Goal: Register for event/course

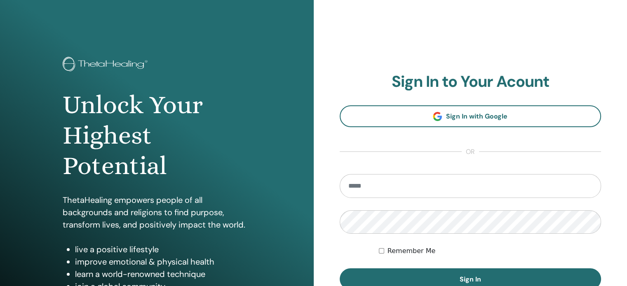
click at [372, 187] on input "email" at bounding box center [471, 186] width 262 height 24
type input "**********"
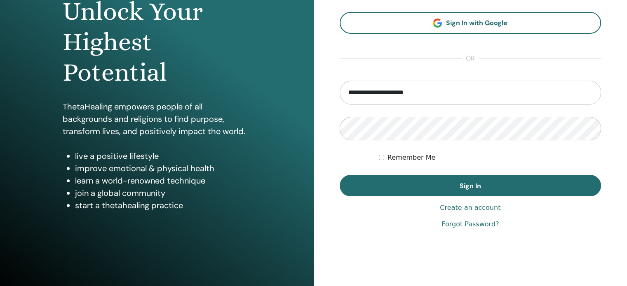
scroll to position [109, 0]
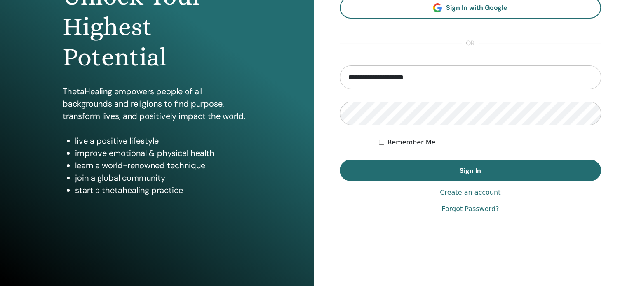
click at [477, 192] on link "Create an account" at bounding box center [470, 193] width 61 height 10
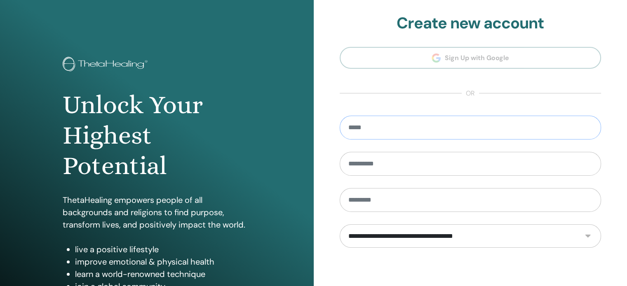
click at [369, 127] on input "email" at bounding box center [471, 128] width 262 height 24
type input "**********"
click at [365, 166] on input "text" at bounding box center [471, 164] width 262 height 24
type input "******"
click at [365, 197] on input "text" at bounding box center [471, 200] width 262 height 24
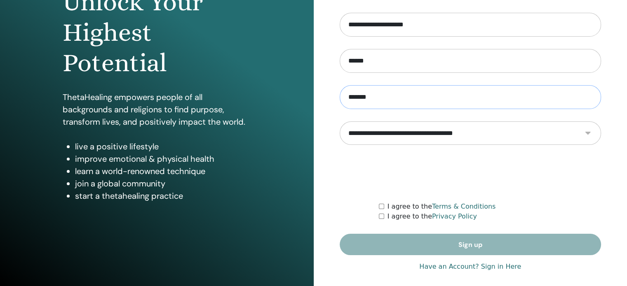
scroll to position [109, 0]
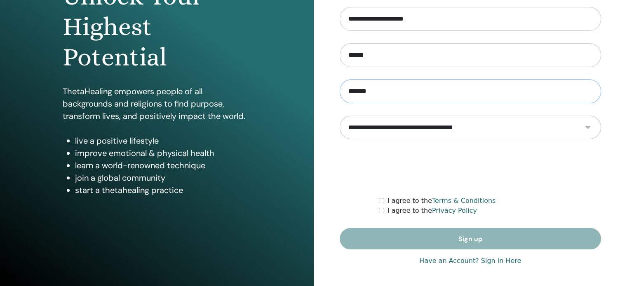
type input "*******"
click at [427, 127] on select "**********" at bounding box center [470, 128] width 261 height 24
select select "***"
click at [340, 116] on select "**********" at bounding box center [470, 128] width 261 height 24
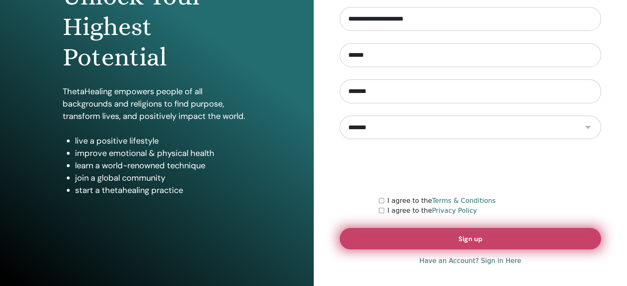
click at [480, 235] on span "Sign up" at bounding box center [470, 239] width 24 height 9
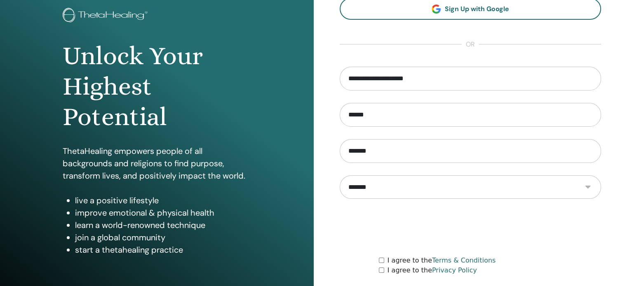
scroll to position [0, 0]
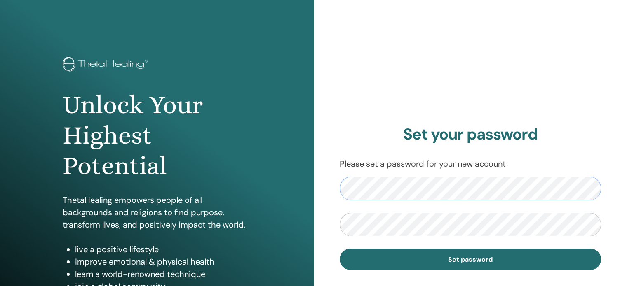
click at [321, 190] on div "Set your password Please set a password for your new account Set password" at bounding box center [471, 198] width 314 height 396
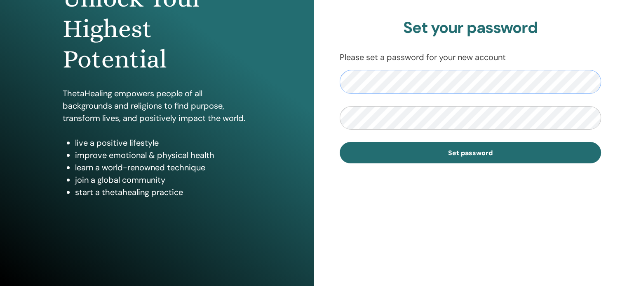
scroll to position [26, 0]
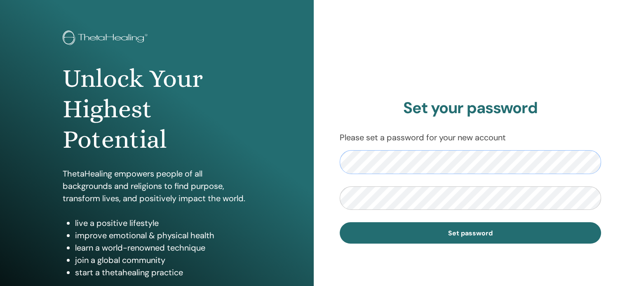
click at [321, 162] on div "Set your password Please set a password for your new account Set password" at bounding box center [471, 172] width 314 height 396
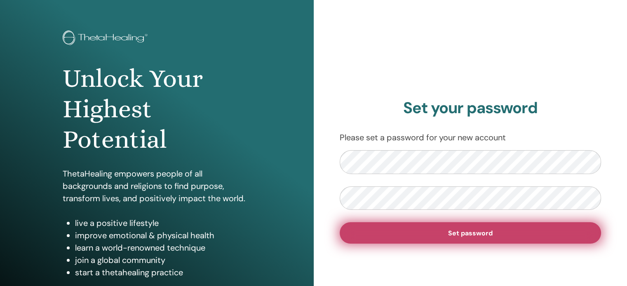
click at [468, 237] on span "Set password" at bounding box center [470, 233] width 45 height 9
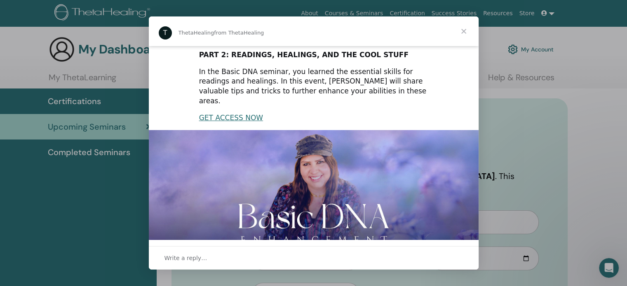
scroll to position [119, 0]
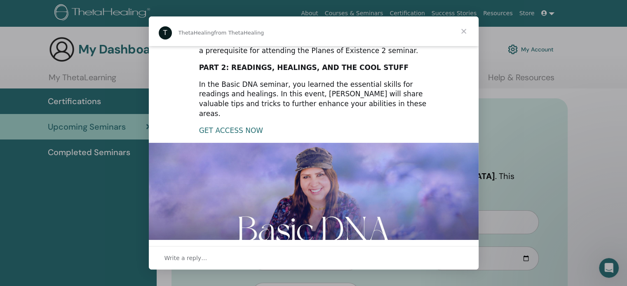
click at [232, 127] on link "GET ACCESS NOW" at bounding box center [231, 131] width 64 height 8
click at [461, 35] on span "Close" at bounding box center [464, 31] width 30 height 30
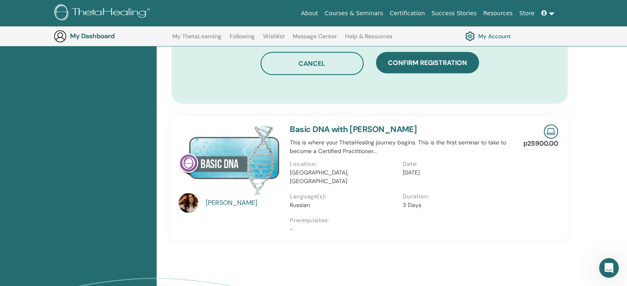
scroll to position [555, 0]
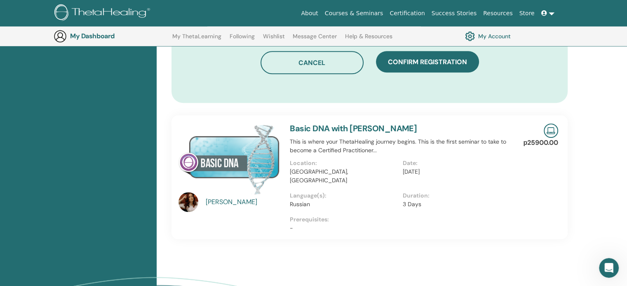
click at [218, 197] on div "Elena Shevchenko-Yontsa" at bounding box center [244, 202] width 76 height 10
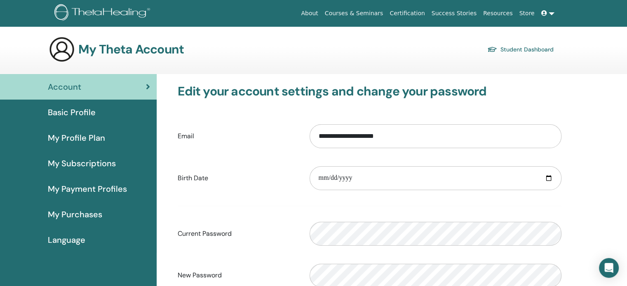
click at [63, 243] on span "Language" at bounding box center [66, 240] width 37 height 12
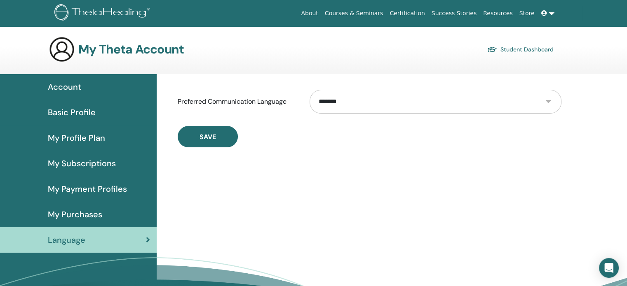
click at [539, 99] on select "**********" at bounding box center [434, 102] width 251 height 24
select select "***"
click at [309, 90] on select "**********" at bounding box center [434, 102] width 251 height 24
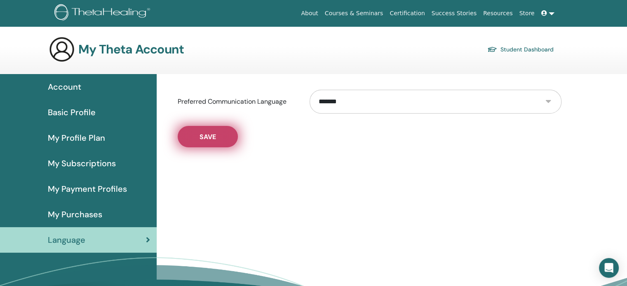
click at [215, 138] on span "Save" at bounding box center [207, 137] width 16 height 9
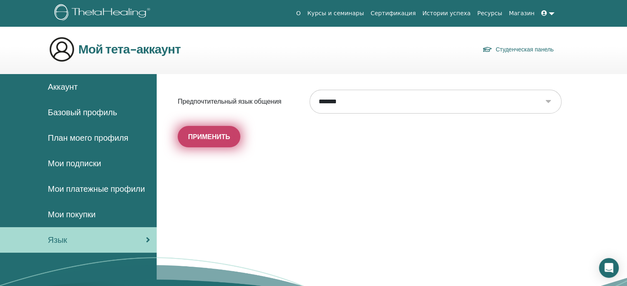
click at [209, 137] on span "Применить" at bounding box center [209, 137] width 42 height 9
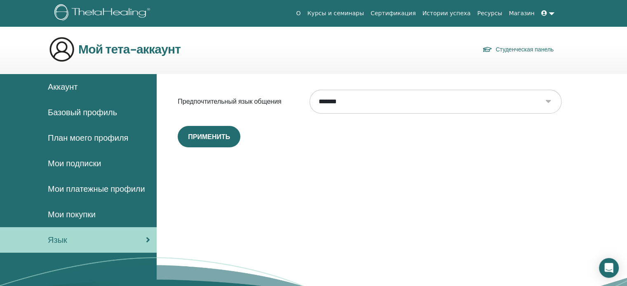
click at [65, 85] on span "Аккаунт" at bounding box center [63, 87] width 30 height 12
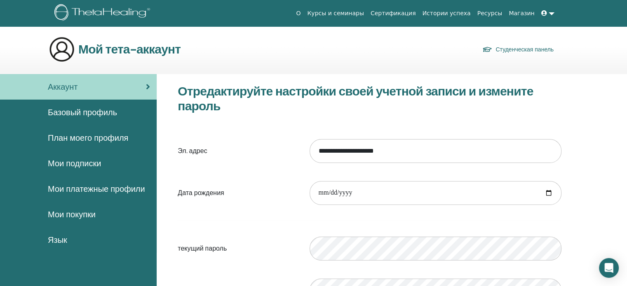
click at [75, 114] on span "Базовый профиль" at bounding box center [82, 112] width 69 height 12
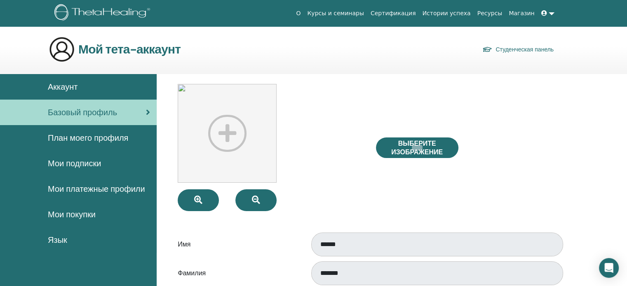
click at [83, 135] on span "План моего профиля" at bounding box center [88, 138] width 80 height 12
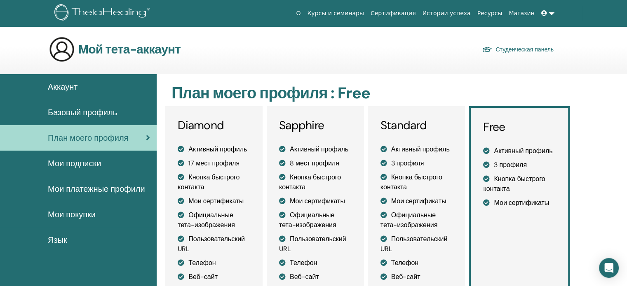
click at [66, 164] on span "Мои подписки" at bounding box center [74, 163] width 53 height 12
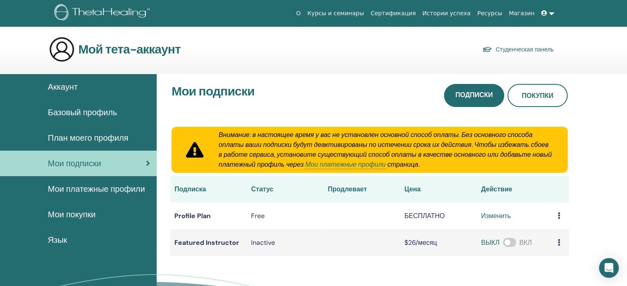
click at [64, 215] on span "Мои покупки" at bounding box center [72, 215] width 48 height 12
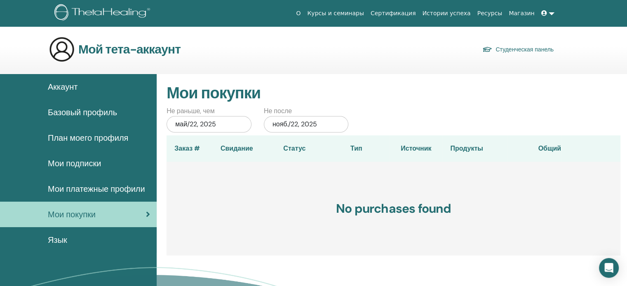
click at [353, 13] on link "Курсы и семинары" at bounding box center [335, 13] width 63 height 15
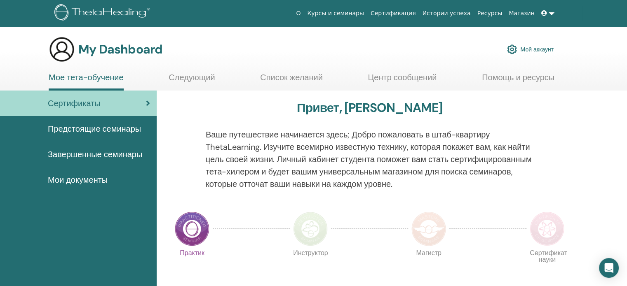
click at [183, 76] on link "Следующий" at bounding box center [192, 81] width 46 height 16
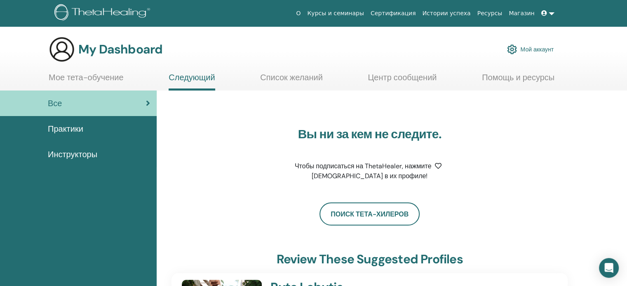
click at [293, 75] on link "Список желаний" at bounding box center [291, 81] width 63 height 16
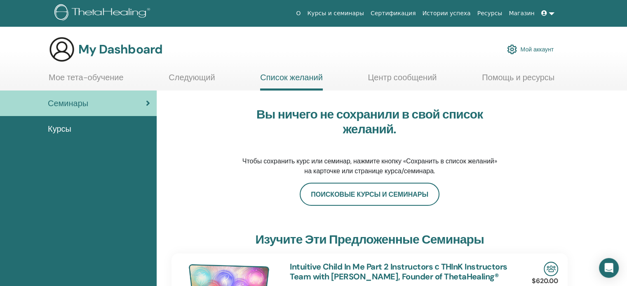
click at [393, 75] on link "Центр сообщений" at bounding box center [402, 81] width 69 height 16
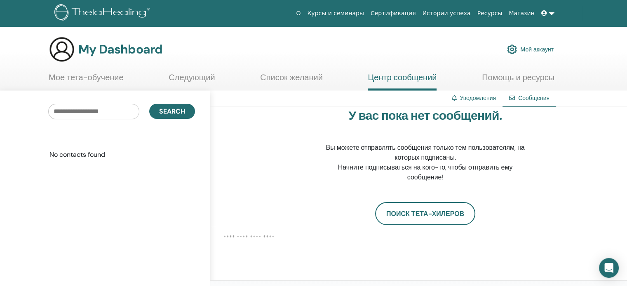
click at [83, 77] on link "Мое тета-обучение" at bounding box center [86, 81] width 75 height 16
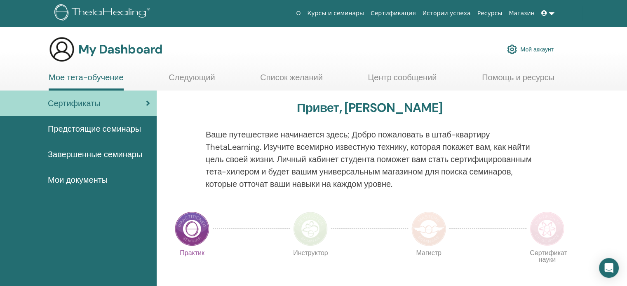
click at [80, 127] on span "Предстоящие семинары" at bounding box center [94, 129] width 93 height 12
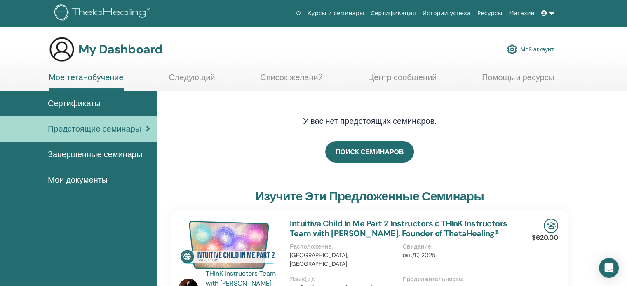
click at [77, 152] on span "Завершенные семинары" at bounding box center [95, 154] width 94 height 12
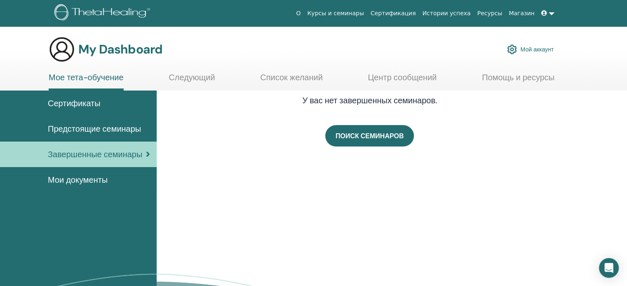
click at [69, 100] on span "Сертификаты" at bounding box center [74, 103] width 53 height 12
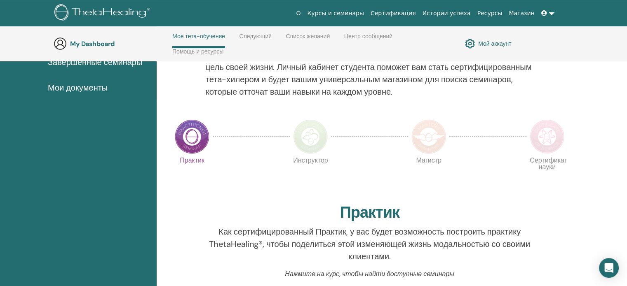
scroll to position [117, 0]
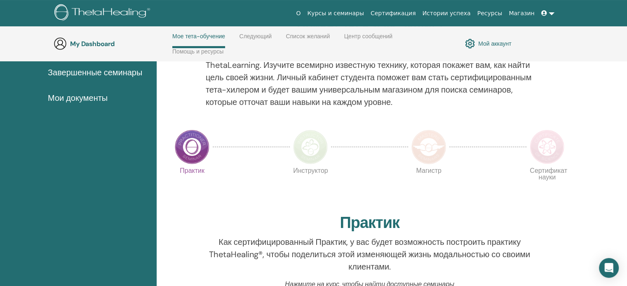
click at [191, 145] on img at bounding box center [192, 147] width 35 height 35
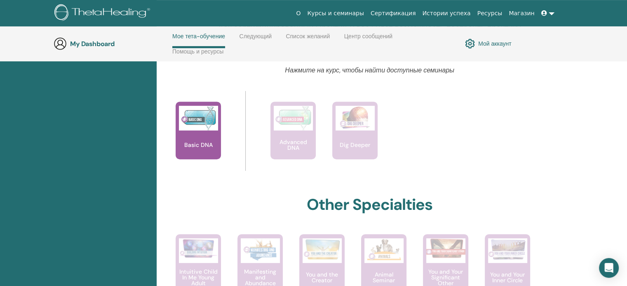
scroll to position [330, 0]
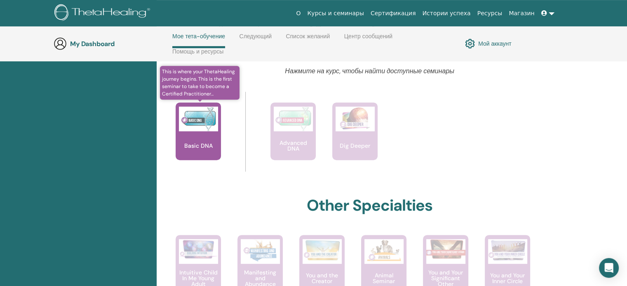
click at [204, 135] on div "Basic DNA" at bounding box center [198, 132] width 45 height 58
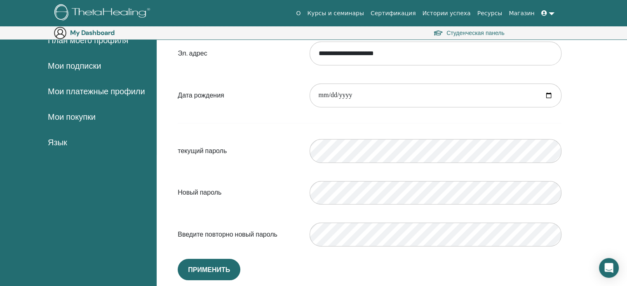
scroll to position [96, 0]
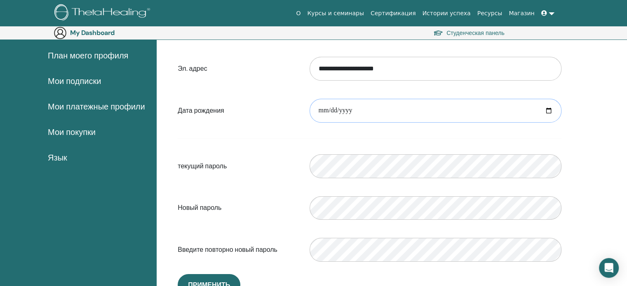
click at [325, 110] on input "date" at bounding box center [435, 111] width 252 height 24
type input "**********"
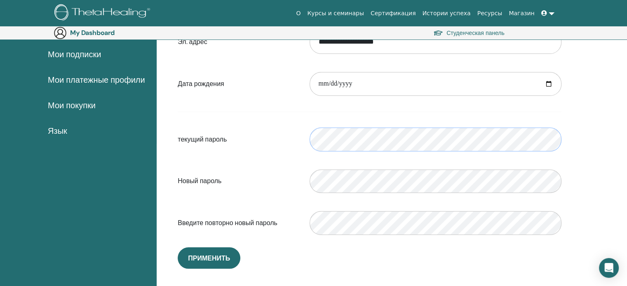
scroll to position [137, 0]
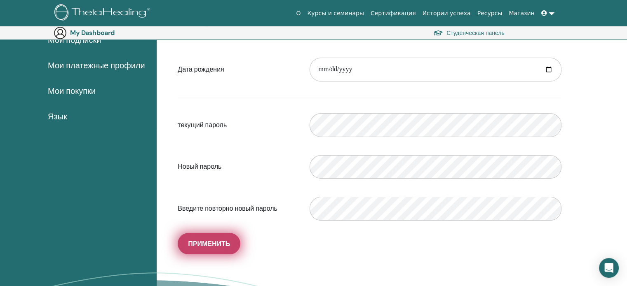
click at [214, 242] on span "Применить" at bounding box center [209, 244] width 42 height 9
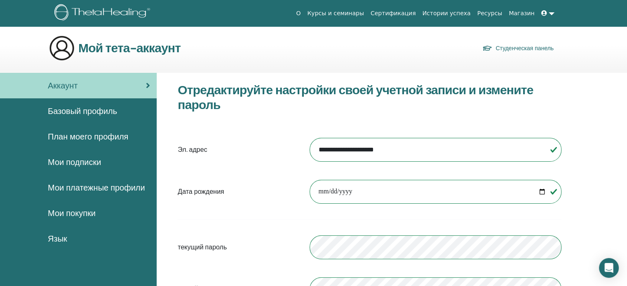
scroll to position [0, 0]
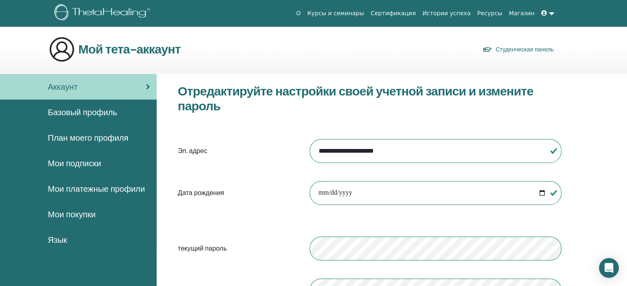
click at [101, 113] on span "Базовый профиль" at bounding box center [82, 112] width 69 height 12
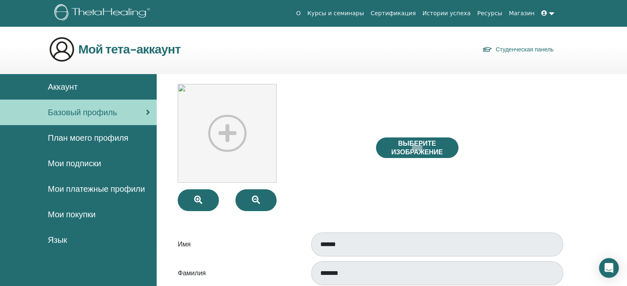
click at [550, 13] on link at bounding box center [548, 13] width 20 height 15
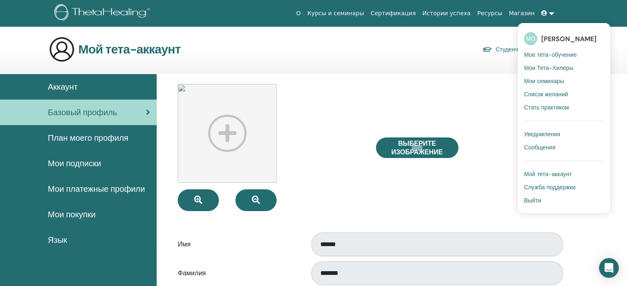
click at [544, 54] on span "Мое тета-обучение" at bounding box center [550, 54] width 53 height 7
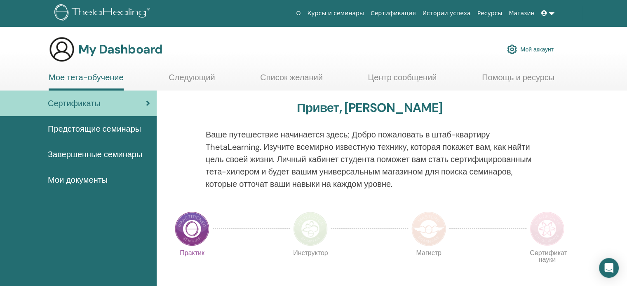
click at [87, 77] on link "Мое тета-обучение" at bounding box center [86, 82] width 75 height 18
click at [344, 12] on link "Курсы и семинары" at bounding box center [335, 13] width 63 height 15
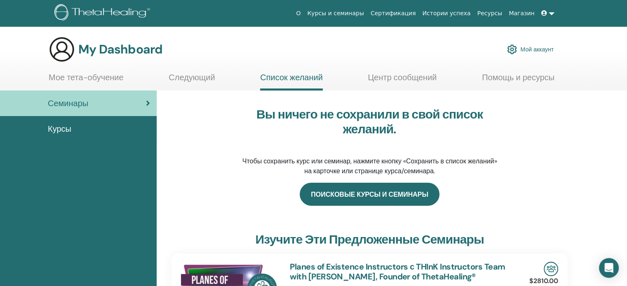
click at [370, 199] on link "Поисковые курсы и семинары" at bounding box center [370, 194] width 140 height 23
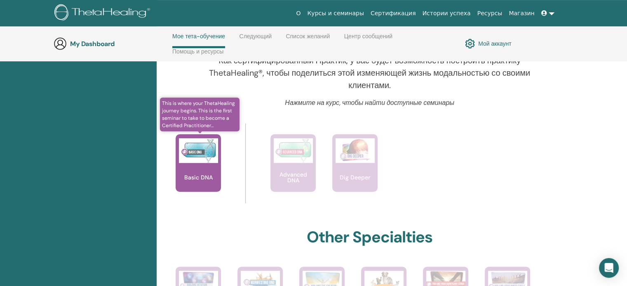
scroll to position [282, 0]
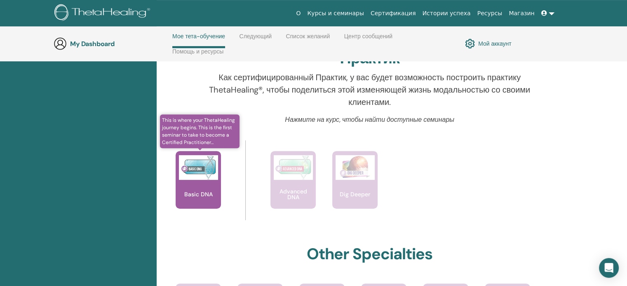
click at [201, 180] on div "Basic DNA" at bounding box center [198, 180] width 45 height 58
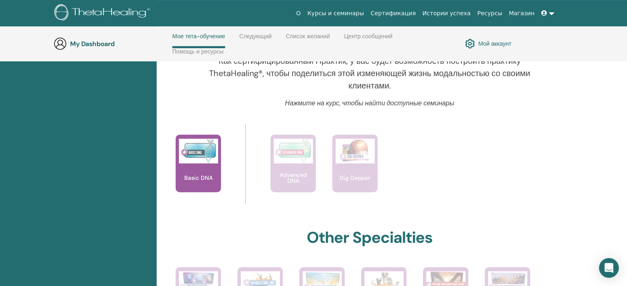
scroll to position [248, 0]
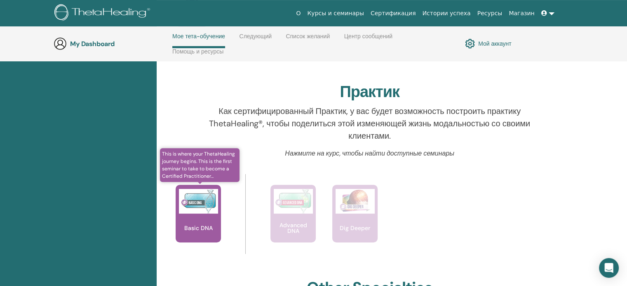
click at [190, 205] on img at bounding box center [198, 201] width 39 height 25
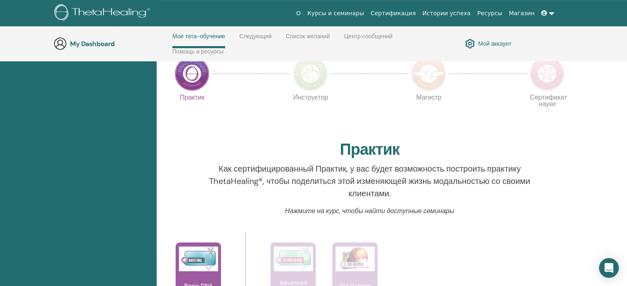
scroll to position [372, 0]
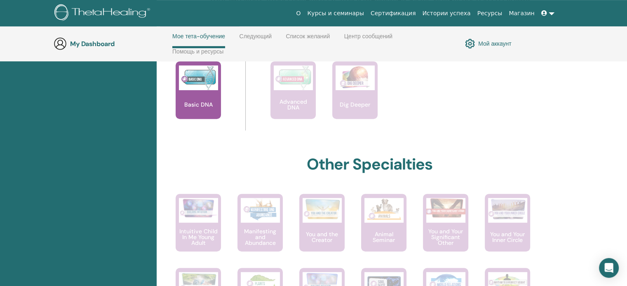
click at [204, 98] on div "Basic DNA" at bounding box center [198, 90] width 45 height 58
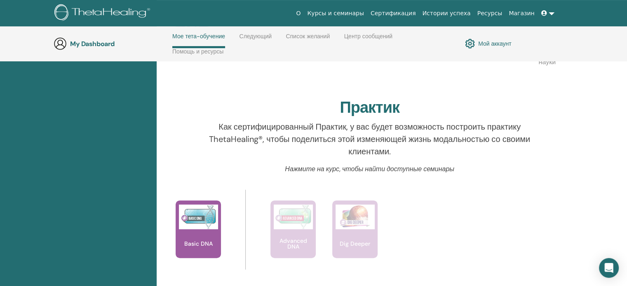
scroll to position [323, 0]
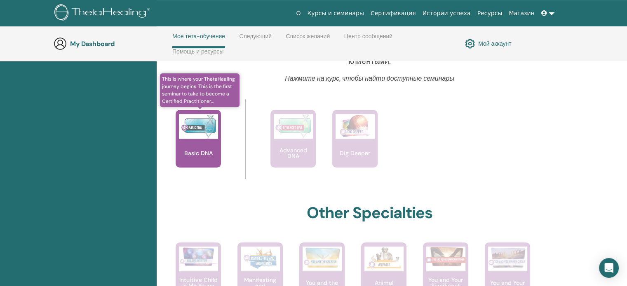
click at [194, 138] on img at bounding box center [198, 126] width 39 height 25
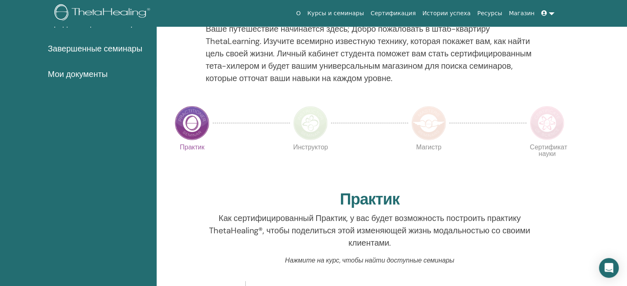
scroll to position [0, 0]
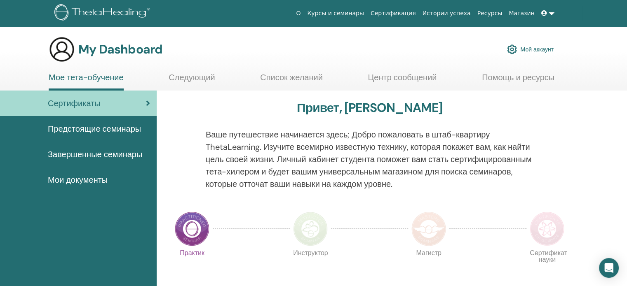
click at [552, 14] on link at bounding box center [548, 13] width 20 height 15
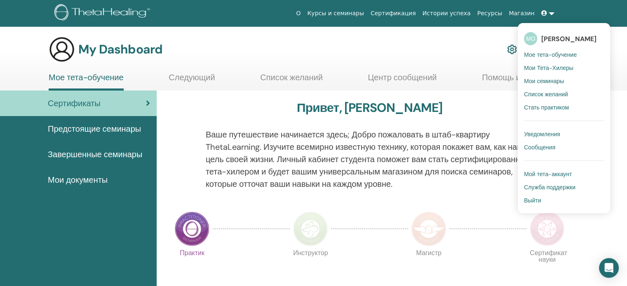
click at [558, 172] on span "Мой тета-аккаунт" at bounding box center [548, 174] width 48 height 7
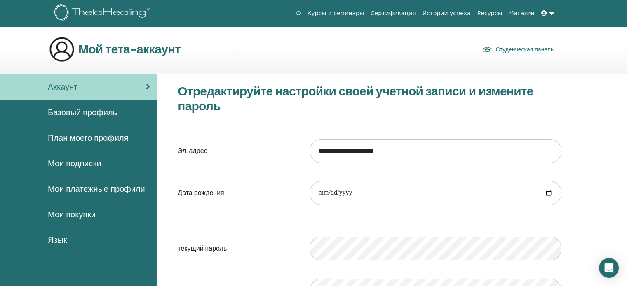
click at [551, 12] on link at bounding box center [548, 13] width 20 height 15
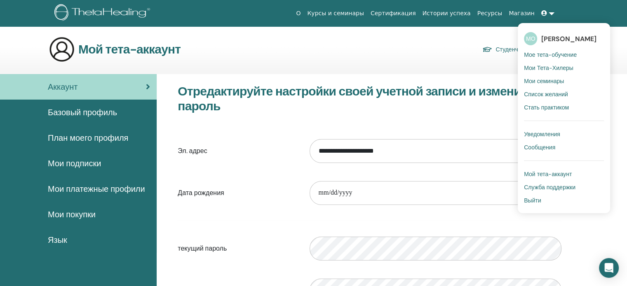
click at [541, 54] on span "Мое тета-обучение" at bounding box center [550, 54] width 53 height 7
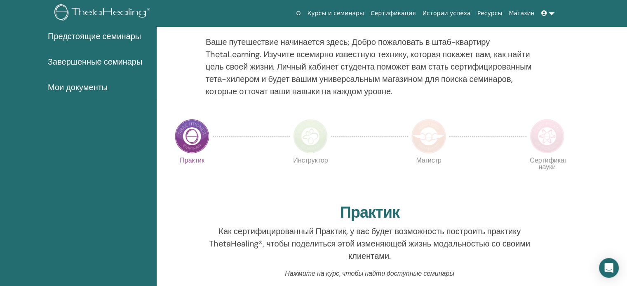
scroll to position [282, 0]
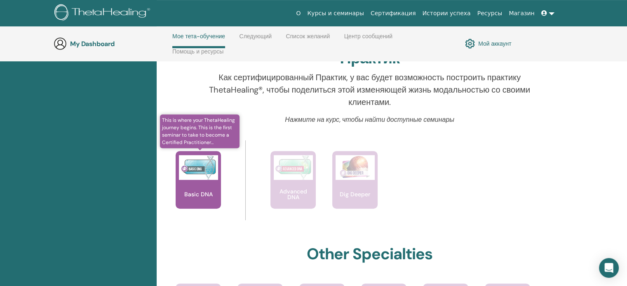
click at [193, 171] on img at bounding box center [198, 167] width 39 height 25
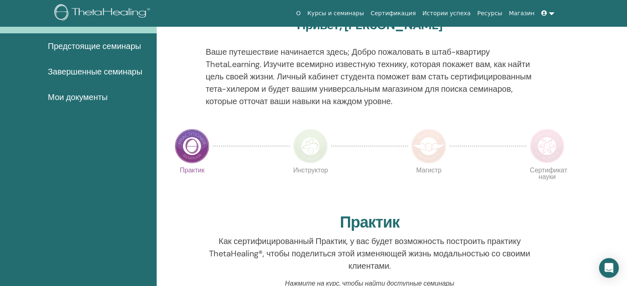
scroll to position [0, 0]
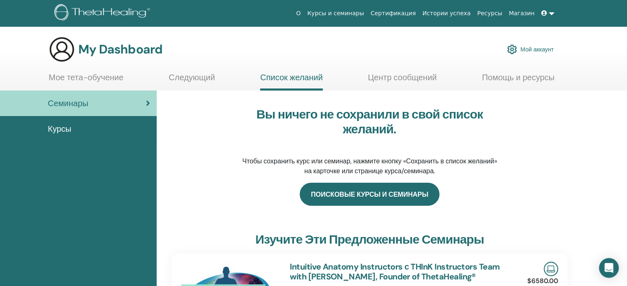
click at [354, 192] on link "Поисковые курсы и семинары" at bounding box center [370, 194] width 140 height 23
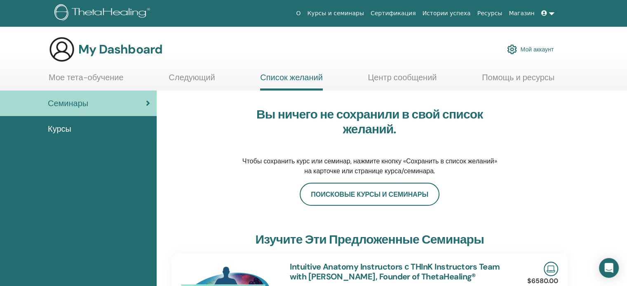
click at [90, 79] on link "Мое тета-обучение" at bounding box center [86, 81] width 75 height 16
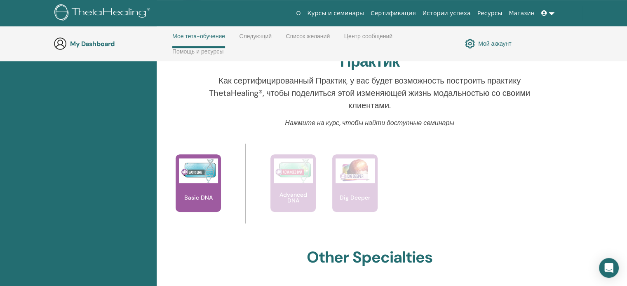
scroll to position [282, 0]
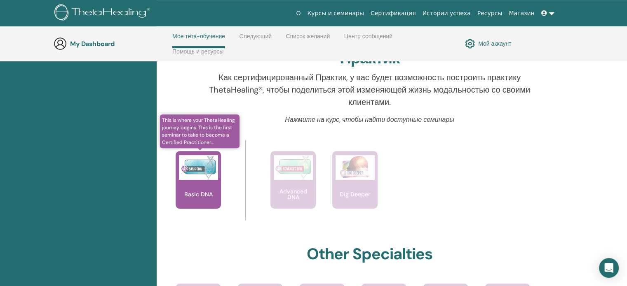
click at [199, 180] on div "Basic DNA" at bounding box center [198, 180] width 45 height 58
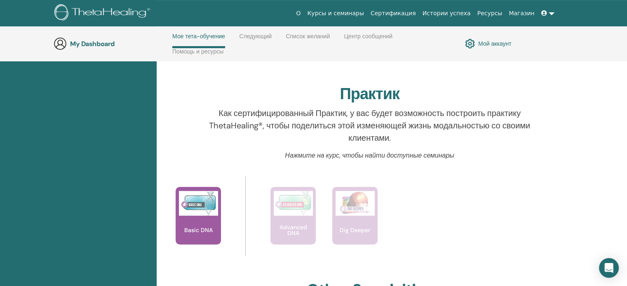
scroll to position [0, 0]
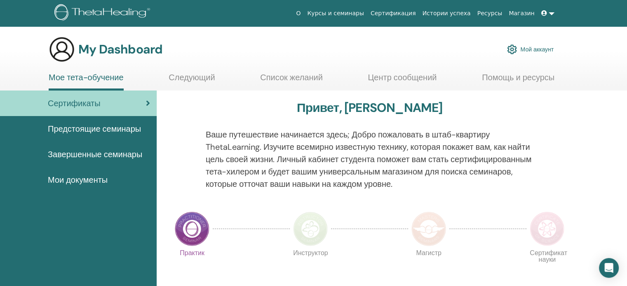
click at [191, 229] on img at bounding box center [192, 229] width 35 height 35
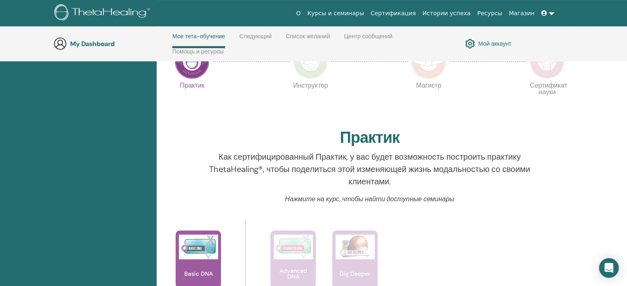
scroll to position [199, 0]
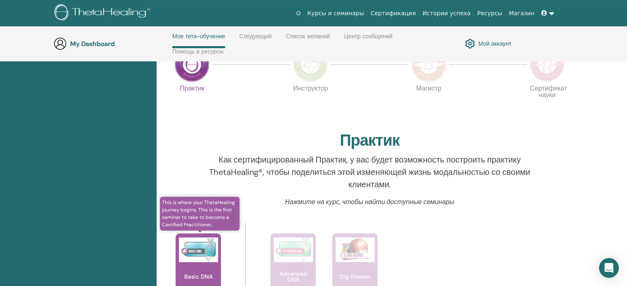
click at [204, 251] on img at bounding box center [198, 250] width 39 height 25
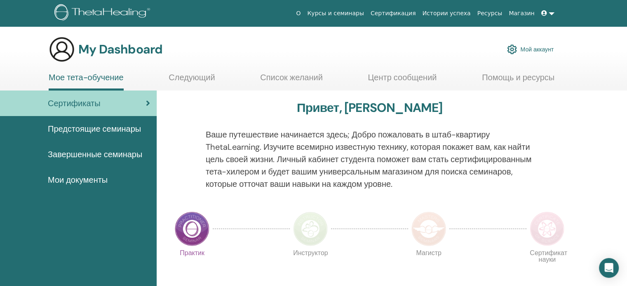
click at [551, 13] on link at bounding box center [548, 13] width 20 height 15
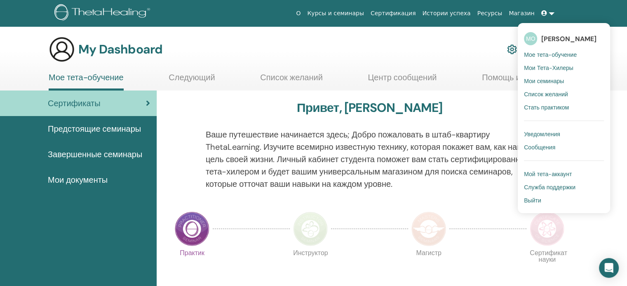
click at [542, 175] on span "Мой тета-аккаунт" at bounding box center [548, 174] width 48 height 7
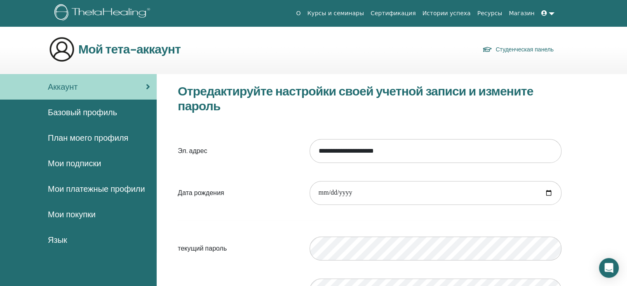
click at [86, 113] on span "Базовый профиль" at bounding box center [82, 112] width 69 height 12
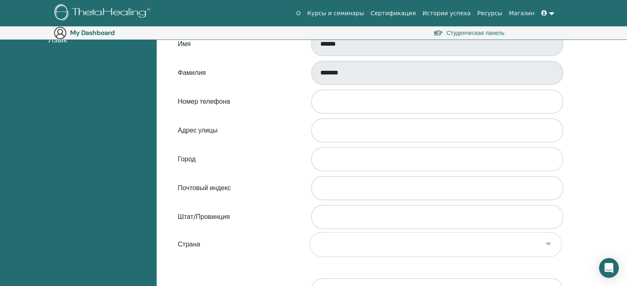
scroll to position [219, 0]
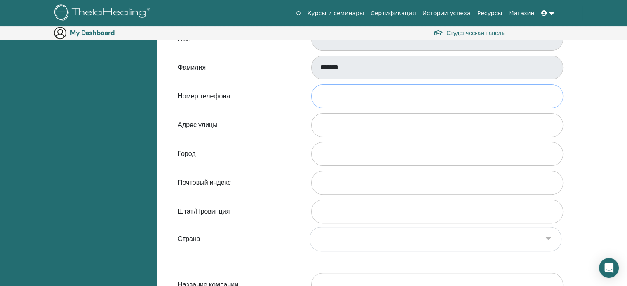
click at [326, 97] on input "Номер телефона" at bounding box center [437, 96] width 252 height 24
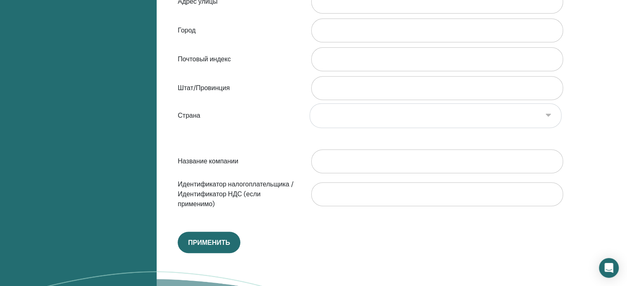
scroll to position [384, 0]
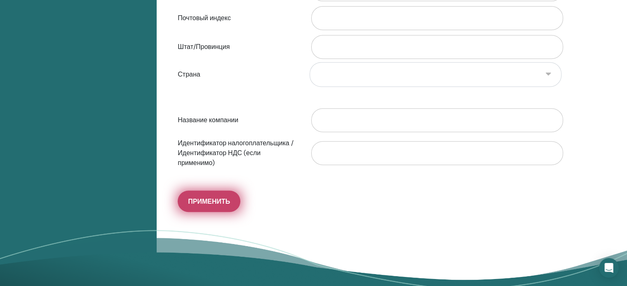
type input "**********"
click at [202, 201] on span "Применить" at bounding box center [209, 201] width 42 height 9
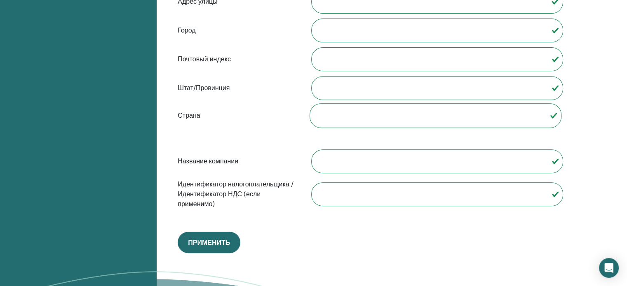
scroll to position [41, 0]
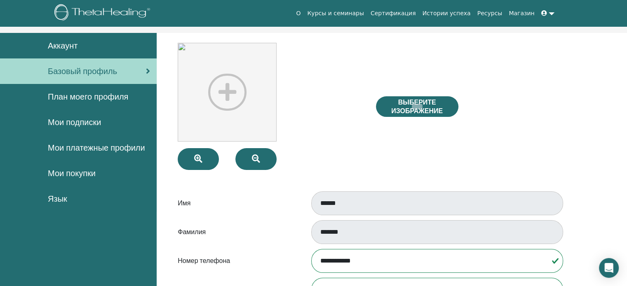
click at [549, 13] on link at bounding box center [548, 13] width 20 height 15
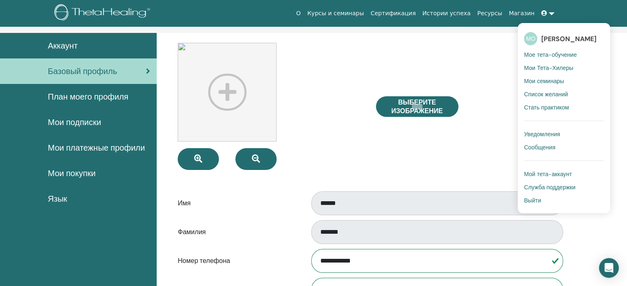
click at [554, 54] on span "Мое тета-обучение" at bounding box center [550, 54] width 53 height 7
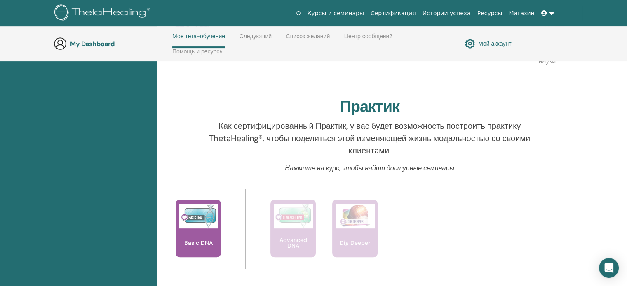
scroll to position [241, 0]
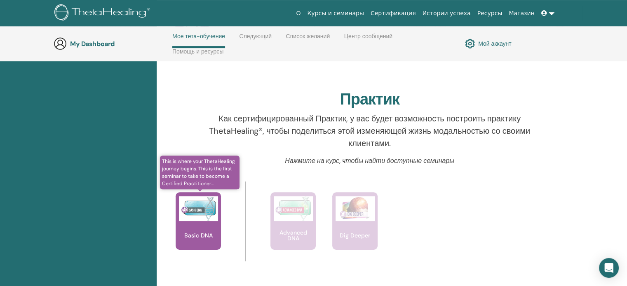
click at [196, 229] on div "Basic DNA" at bounding box center [198, 221] width 45 height 58
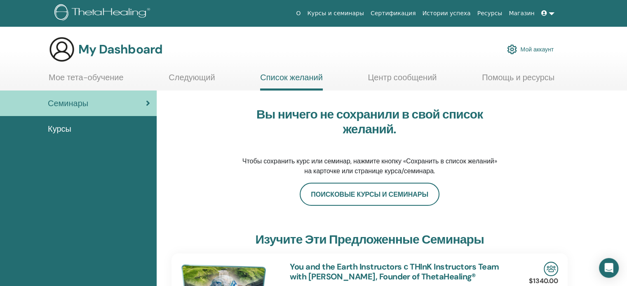
click at [68, 128] on span "Курсы" at bounding box center [59, 129] width 23 height 12
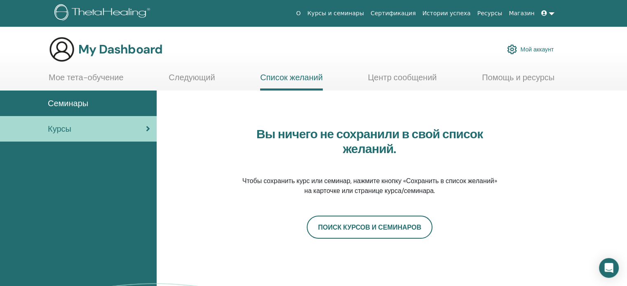
click at [77, 103] on span "Семинары" at bounding box center [68, 103] width 40 height 12
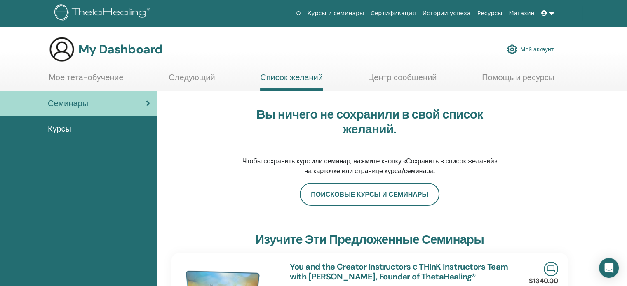
click at [535, 51] on link "Мой аккаунт" at bounding box center [530, 49] width 47 height 18
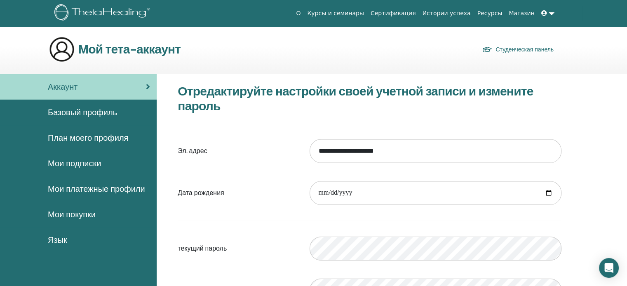
click at [347, 14] on link "Курсы и семинары" at bounding box center [335, 13] width 63 height 15
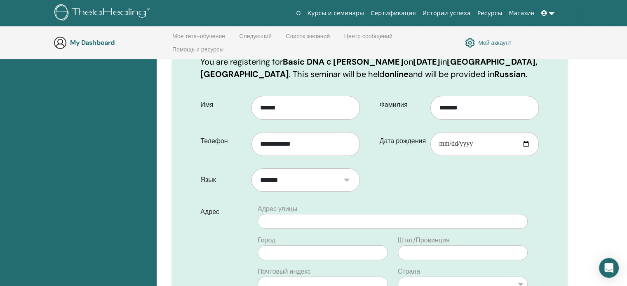
scroll to position [198, 0]
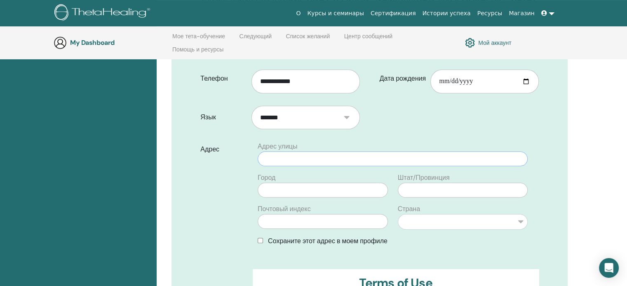
click at [276, 160] on input "text" at bounding box center [393, 159] width 270 height 15
type input "**********"
type input "*********"
type input "*****"
type input "*******"
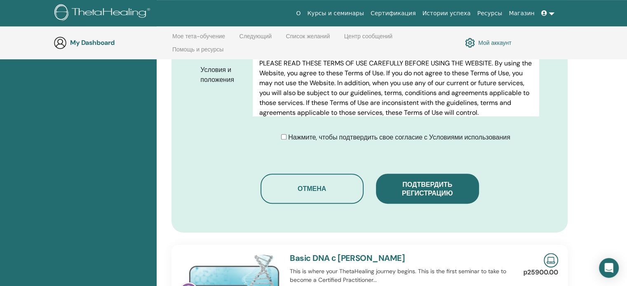
scroll to position [445, 0]
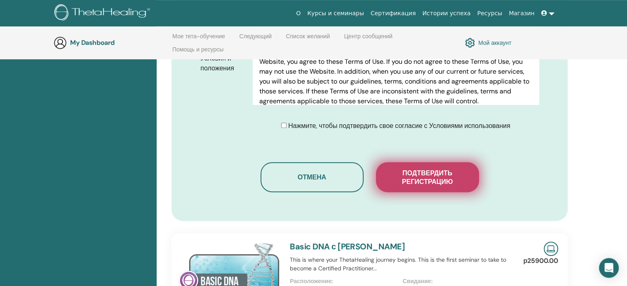
click at [421, 181] on span "Подтвердить регистрацию" at bounding box center [427, 177] width 82 height 17
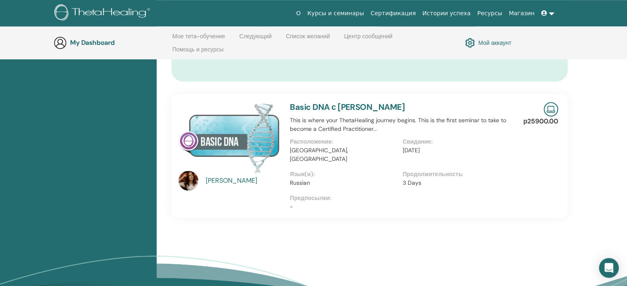
scroll to position [527, 0]
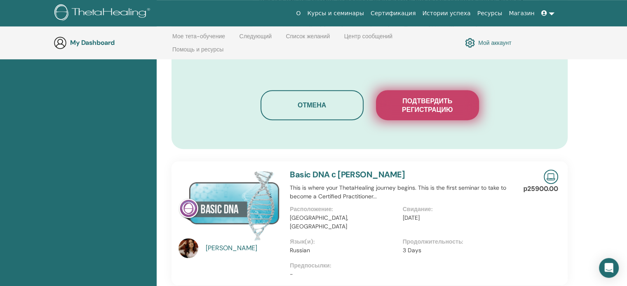
click at [434, 110] on span "Подтвердить регистрацию" at bounding box center [427, 105] width 82 height 17
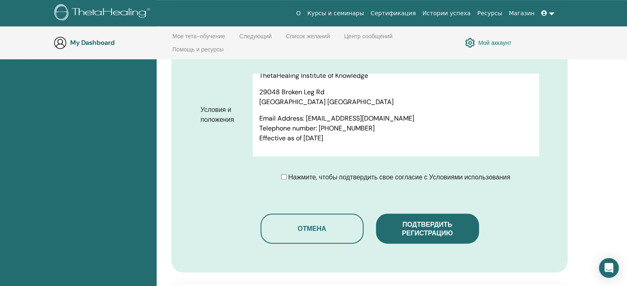
scroll to position [4135, 0]
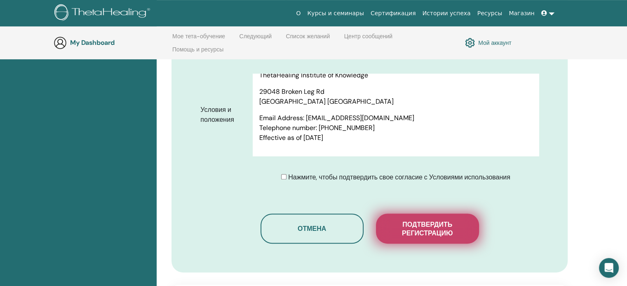
click at [416, 230] on span "Подтвердить регистрацию" at bounding box center [427, 228] width 82 height 17
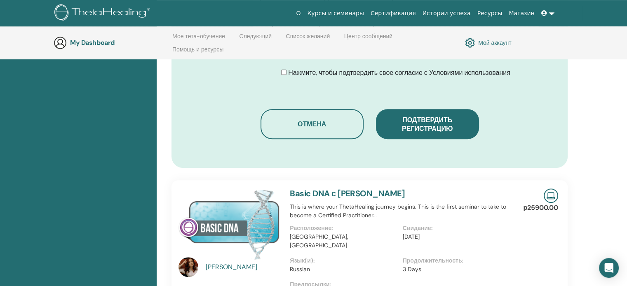
scroll to position [527, 0]
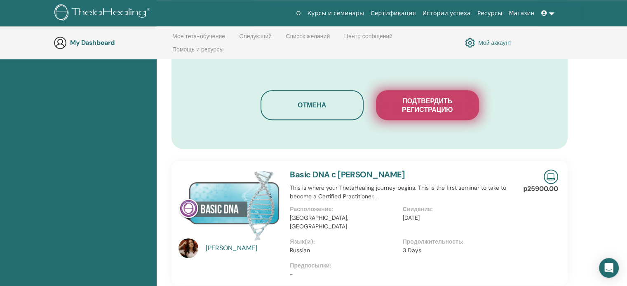
click at [435, 112] on span "Подтвердить регистрацию" at bounding box center [427, 105] width 82 height 17
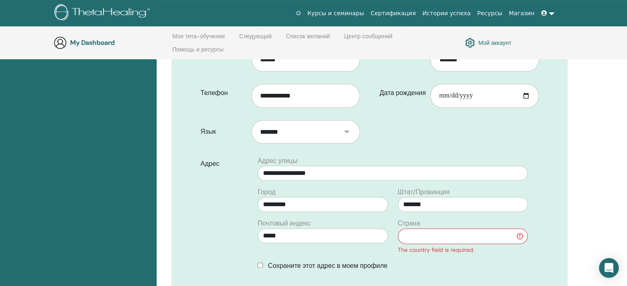
scroll to position [239, 0]
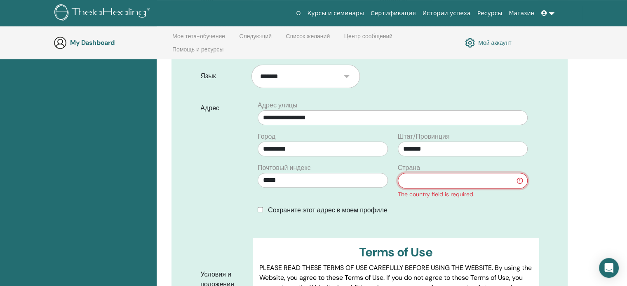
click at [420, 177] on select "**********" at bounding box center [463, 181] width 130 height 16
select select "*"
click at [398, 173] on select "**********" at bounding box center [463, 181] width 130 height 16
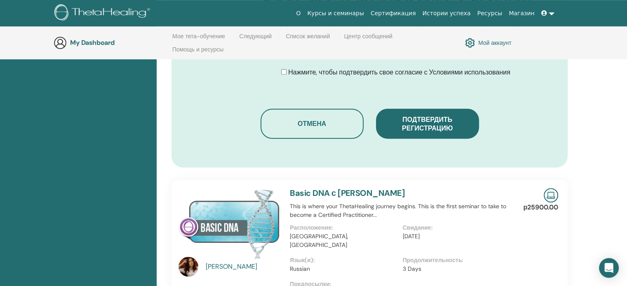
scroll to position [445, 0]
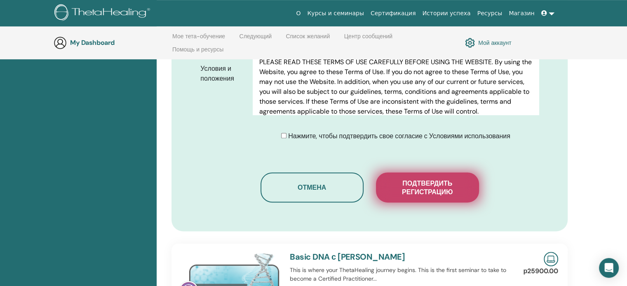
click at [415, 187] on span "Подтвердить регистрацию" at bounding box center [427, 187] width 82 height 17
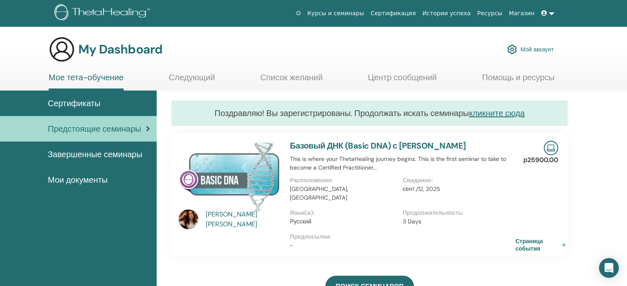
click at [231, 180] on img at bounding box center [228, 176] width 101 height 71
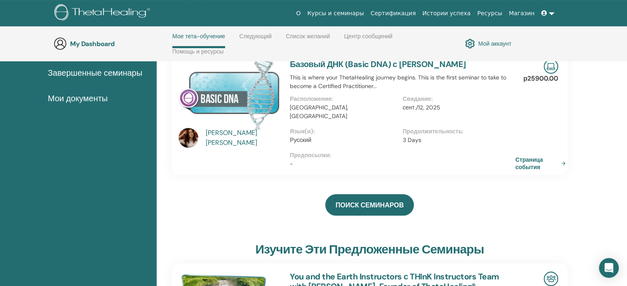
scroll to position [117, 0]
click at [537, 156] on link "Страница события" at bounding box center [543, 163] width 54 height 15
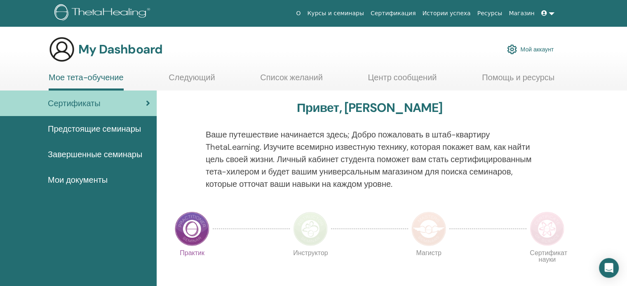
click at [549, 12] on link at bounding box center [548, 13] width 20 height 15
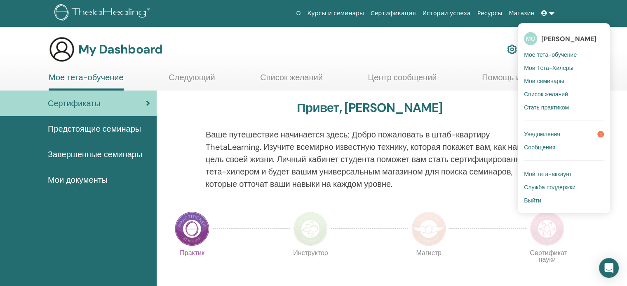
click at [543, 131] on span "Уведомления" at bounding box center [542, 134] width 36 height 7
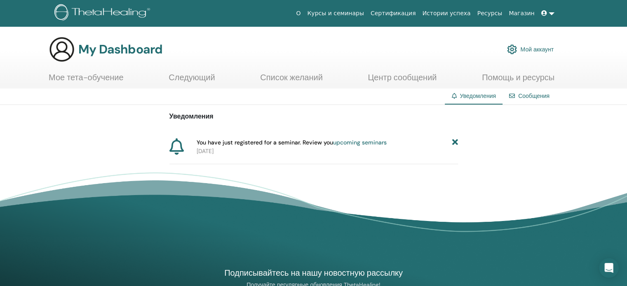
click at [362, 143] on link "upcoming seminars" at bounding box center [360, 142] width 54 height 7
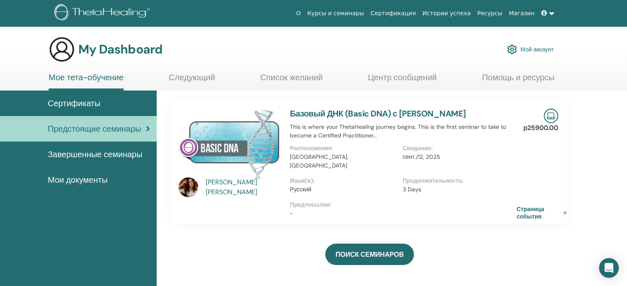
click at [531, 206] on link "Страница события" at bounding box center [543, 213] width 54 height 15
